Goal: Transaction & Acquisition: Purchase product/service

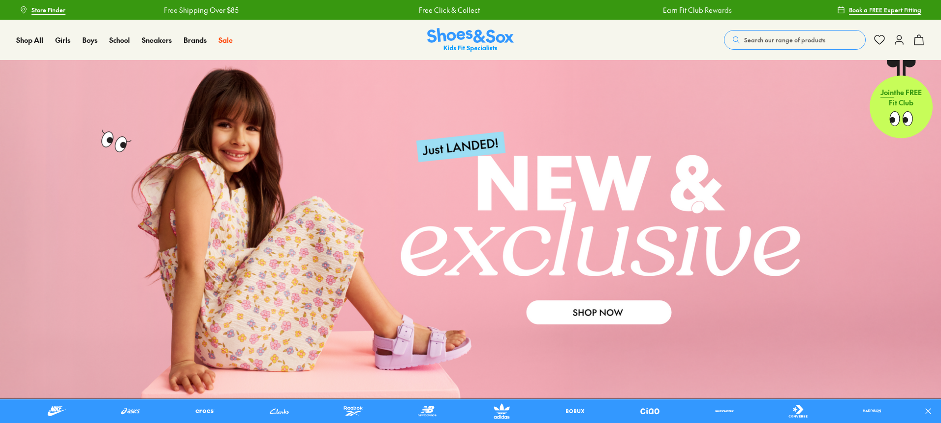
click at [791, 40] on span "Search our range of products" at bounding box center [784, 39] width 81 height 9
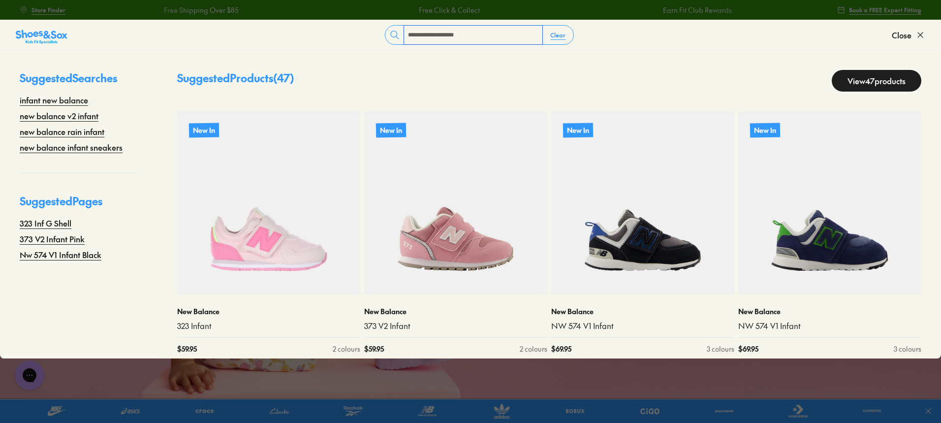
type input "**********"
click at [870, 80] on link "View 47 products" at bounding box center [876, 81] width 90 height 22
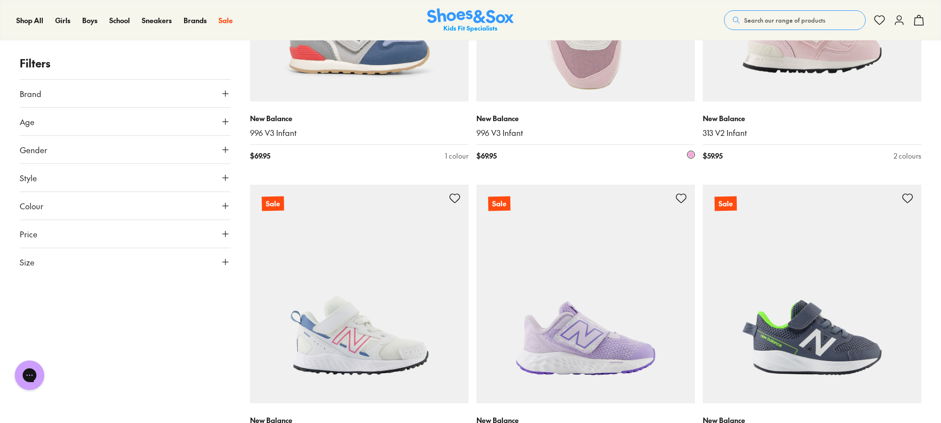
scroll to position [3689, 0]
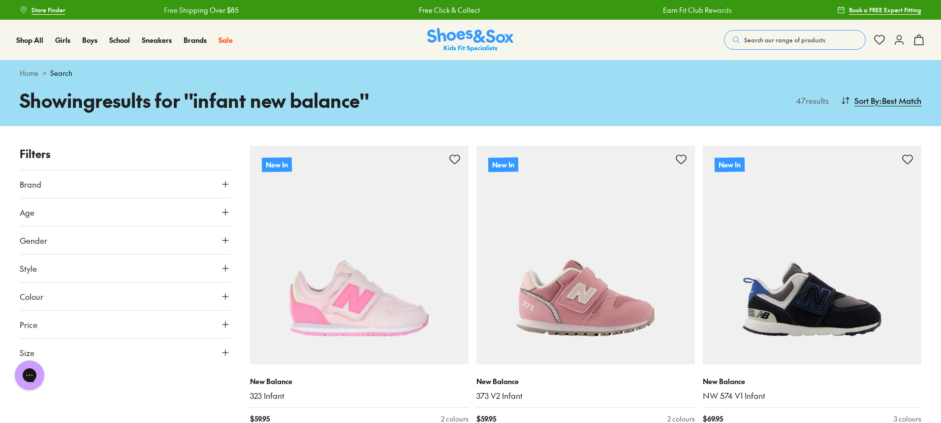
click at [823, 39] on button "Search our range of products" at bounding box center [795, 40] width 142 height 20
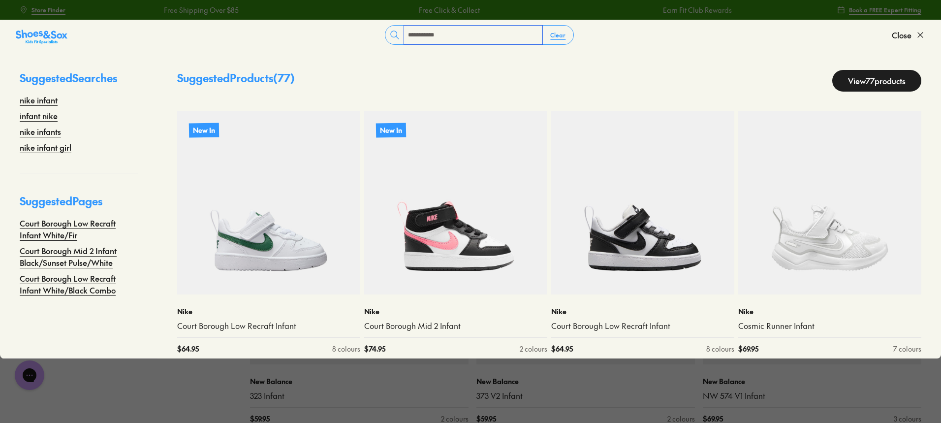
type input "**********"
click at [841, 77] on link "View 77 products" at bounding box center [876, 81] width 89 height 22
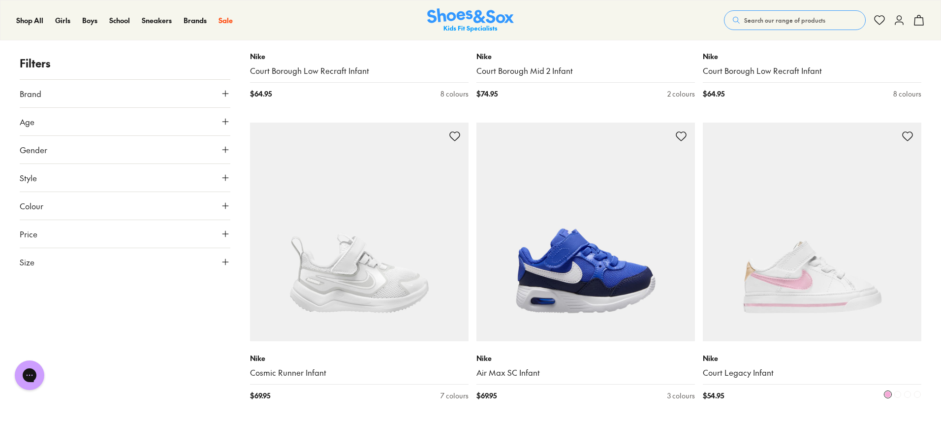
scroll to position [344, 0]
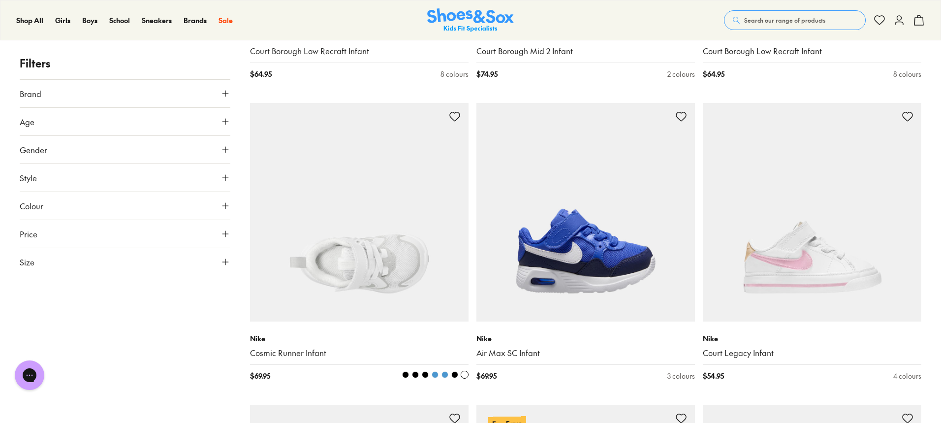
click at [454, 374] on span at bounding box center [454, 374] width 7 height 7
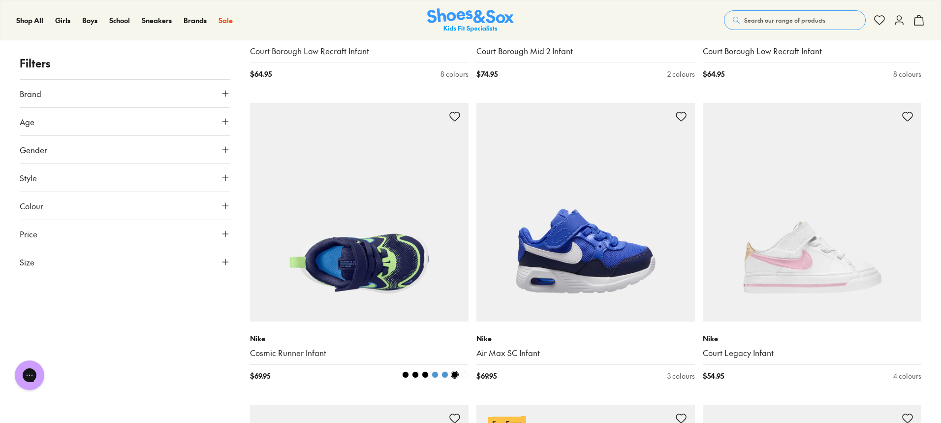
click at [445, 373] on span at bounding box center [444, 374] width 7 height 7
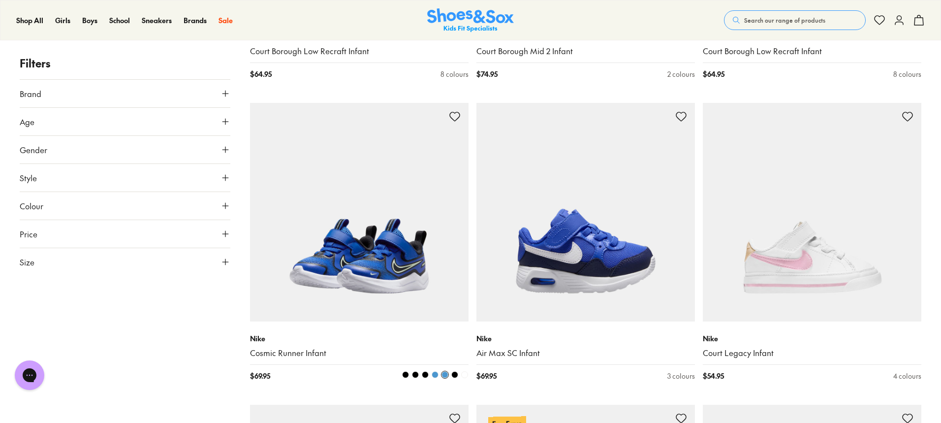
click at [433, 374] on span at bounding box center [434, 374] width 7 height 7
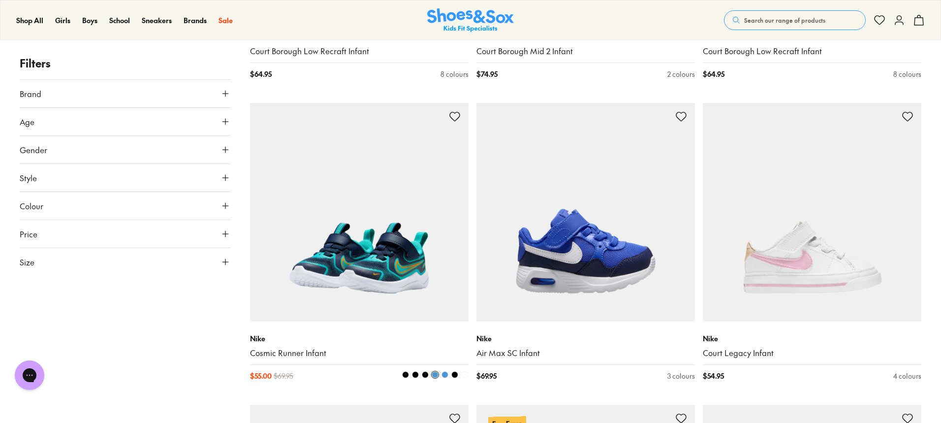
click at [427, 373] on span at bounding box center [425, 374] width 7 height 7
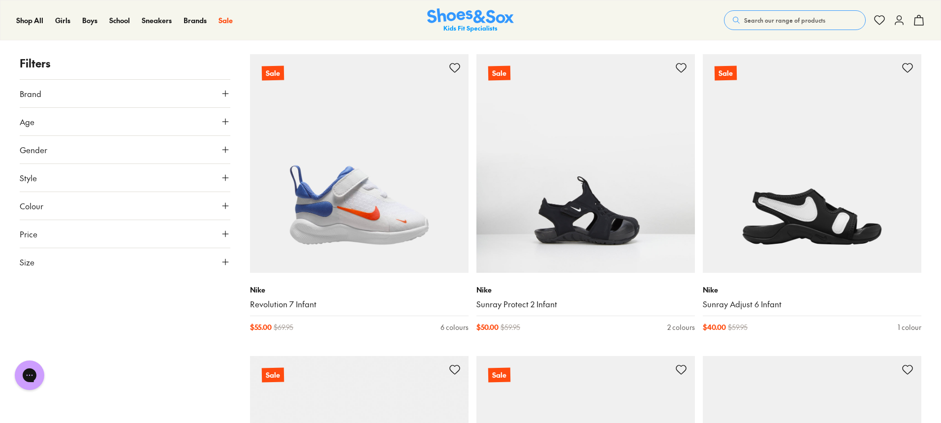
scroll to position [2509, 0]
